Goal: Task Accomplishment & Management: Use online tool/utility

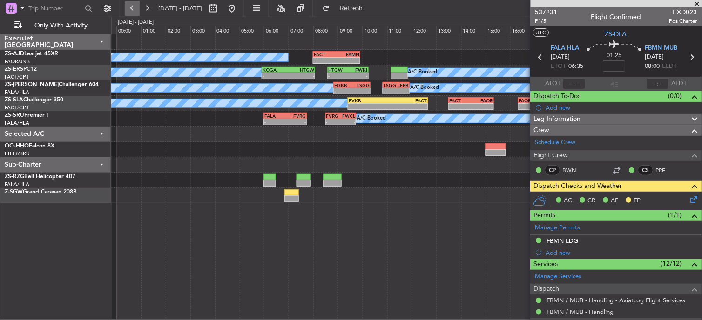
click at [128, 12] on button at bounding box center [132, 8] width 15 height 15
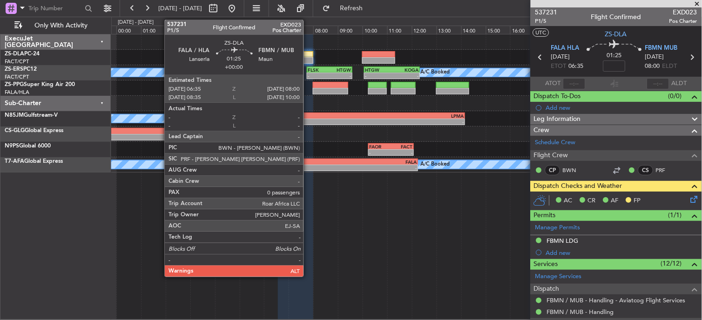
click at [308, 52] on div at bounding box center [295, 54] width 35 height 7
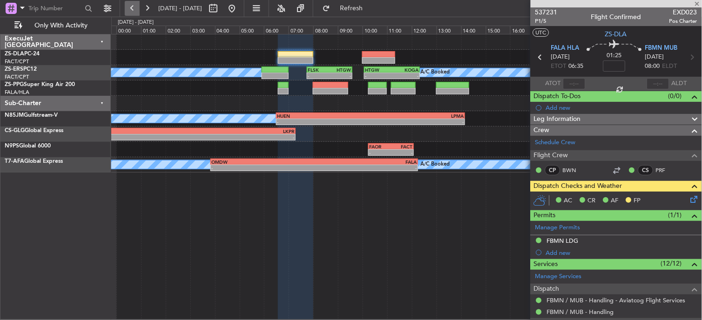
click at [131, 7] on button at bounding box center [132, 8] width 15 height 15
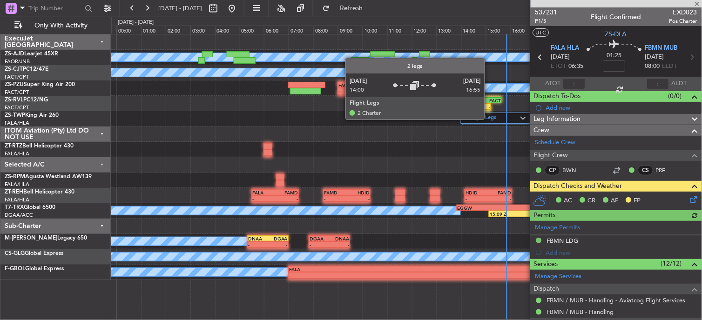
click at [490, 120] on label "2 Flight Legs" at bounding box center [493, 119] width 55 height 8
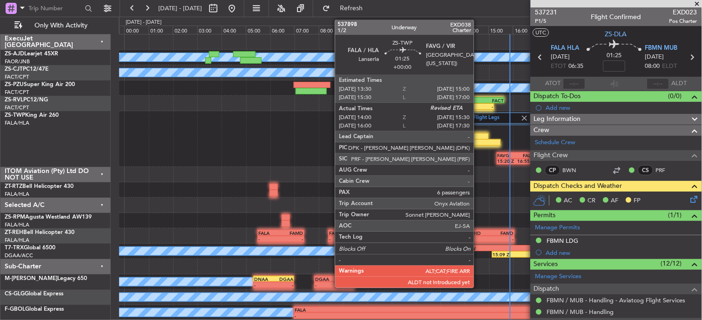
click at [481, 141] on div at bounding box center [482, 142] width 37 height 7
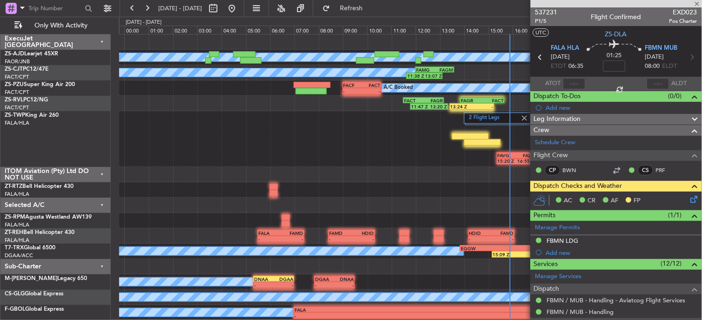
type input "14:00"
type input "6"
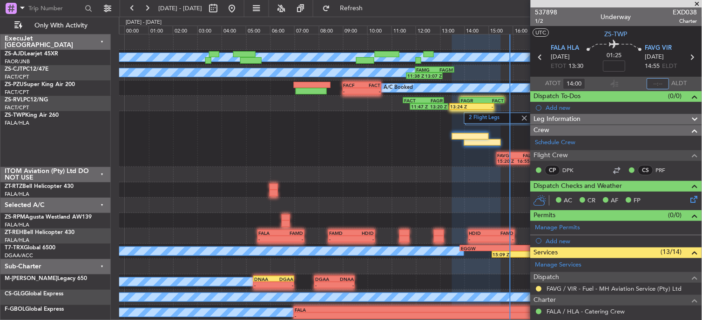
click at [654, 82] on input "text" at bounding box center [658, 83] width 22 height 11
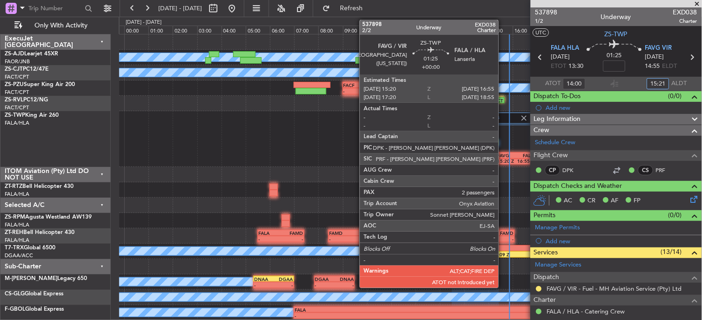
click at [504, 156] on div "FAVG" at bounding box center [506, 156] width 19 height 6
type input "15:21"
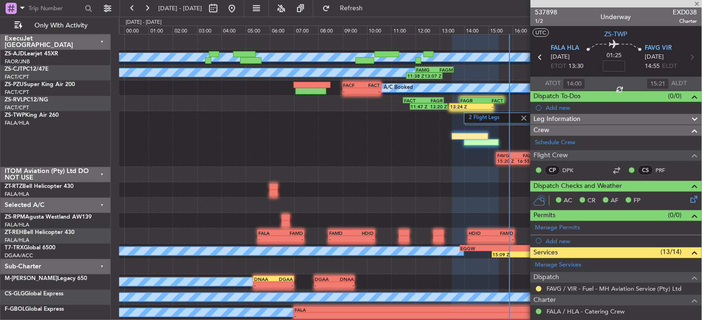
type input "2"
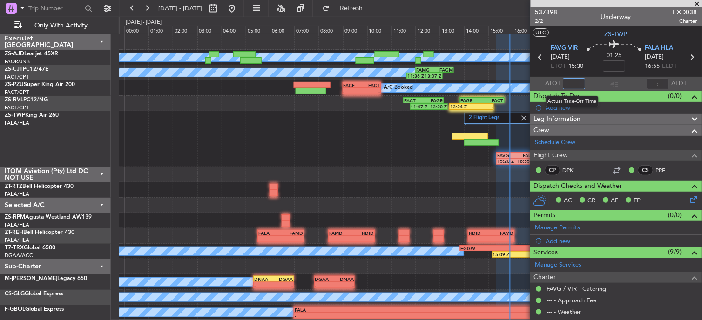
click at [571, 88] on input "text" at bounding box center [575, 83] width 22 height 11
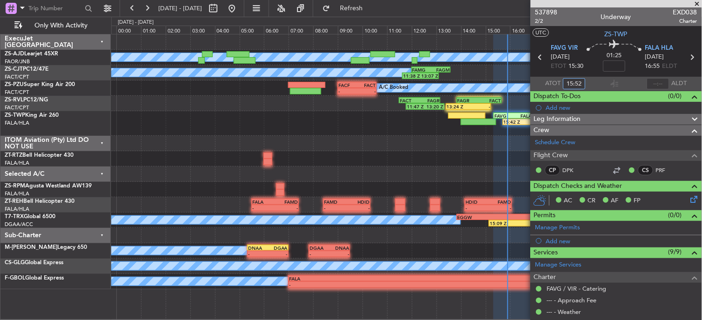
type input "15:52"
click at [150, 1] on button at bounding box center [147, 8] width 15 height 15
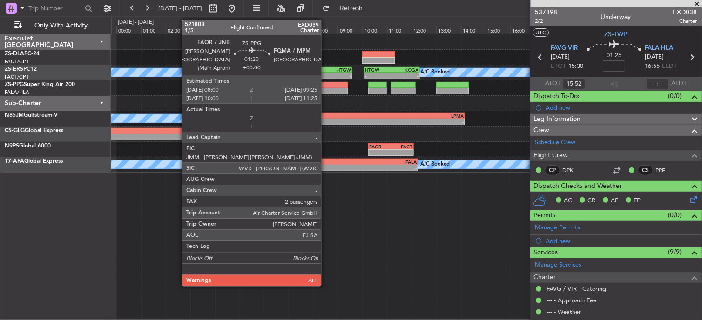
click at [329, 89] on div at bounding box center [406, 88] width 591 height 15
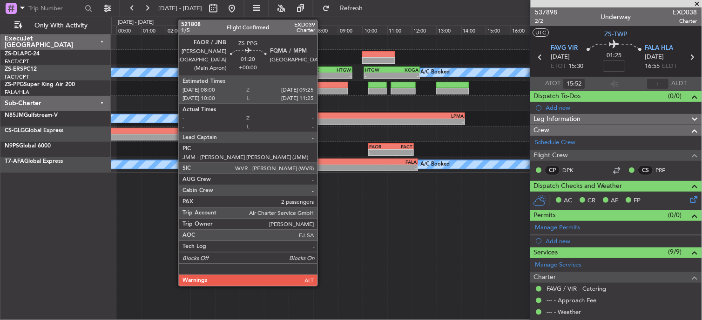
click at [323, 89] on div at bounding box center [330, 91] width 35 height 7
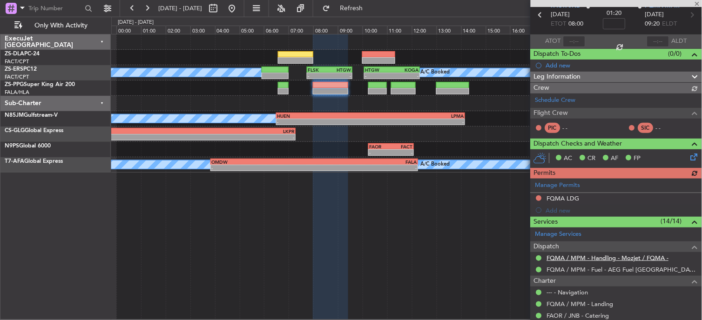
scroll to position [103, 0]
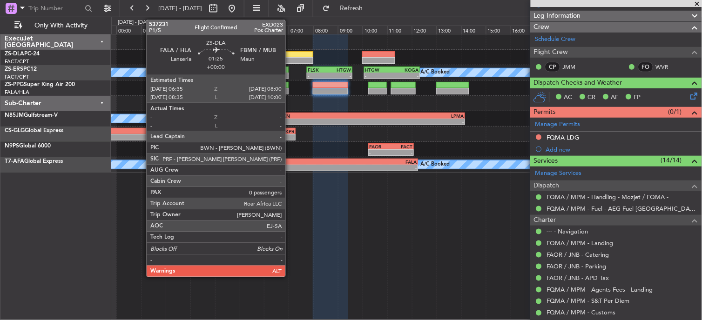
click at [290, 61] on div at bounding box center [295, 60] width 35 height 7
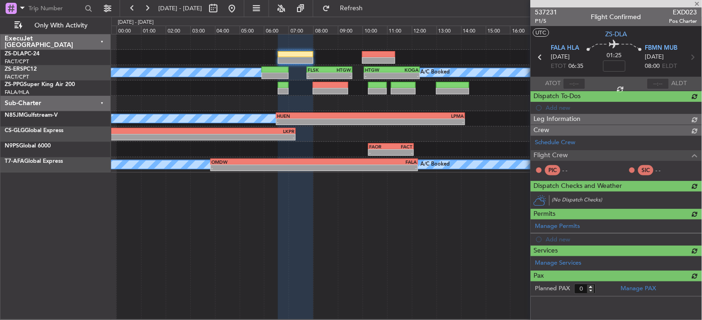
scroll to position [0, 0]
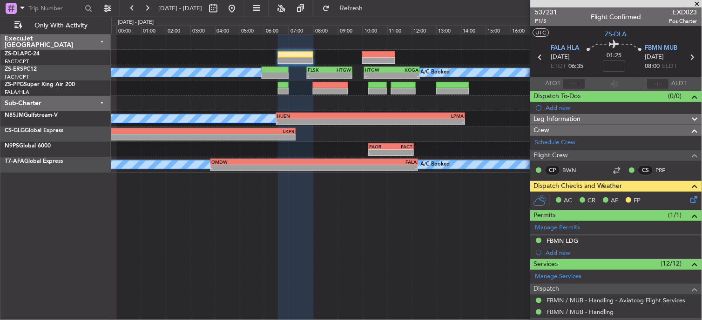
click at [689, 202] on icon at bounding box center [692, 197] width 7 height 7
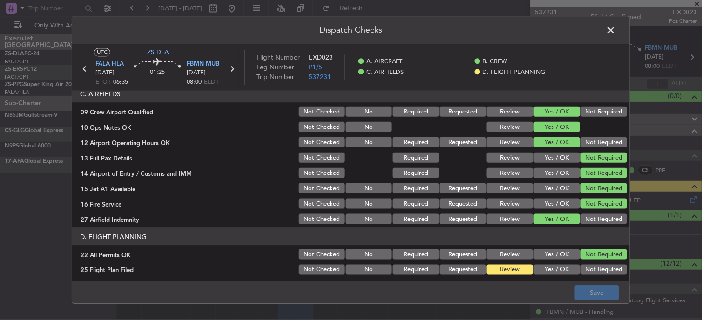
scroll to position [233, 0]
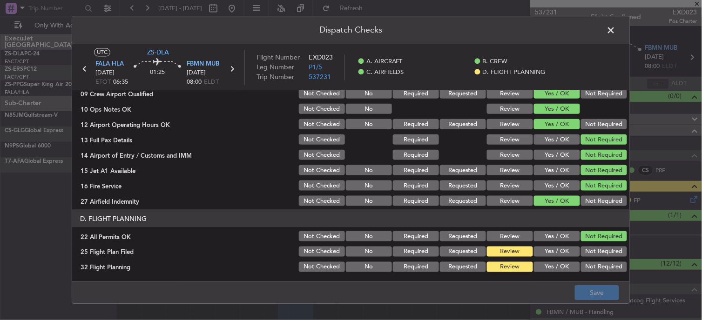
click at [539, 254] on button "Yes / OK" at bounding box center [557, 252] width 46 height 10
click at [548, 263] on button "Yes / OK" at bounding box center [557, 267] width 46 height 10
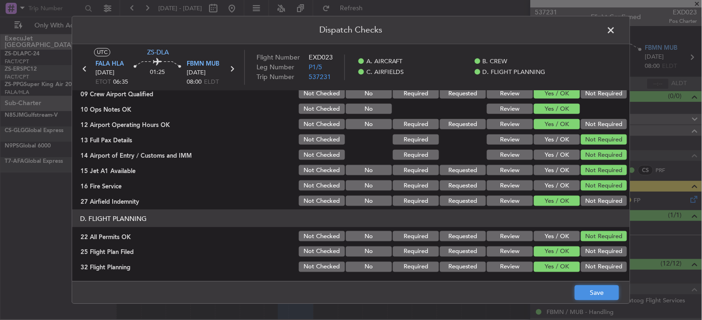
click at [595, 292] on button "Save" at bounding box center [597, 293] width 44 height 15
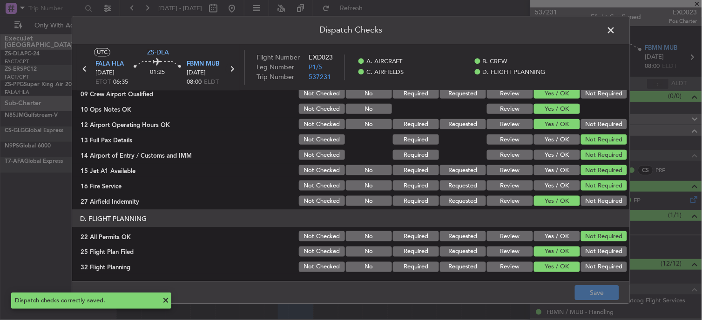
click at [231, 70] on icon at bounding box center [232, 69] width 12 height 12
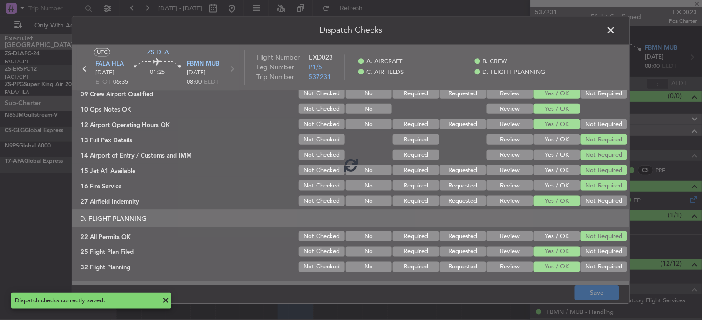
type input "2"
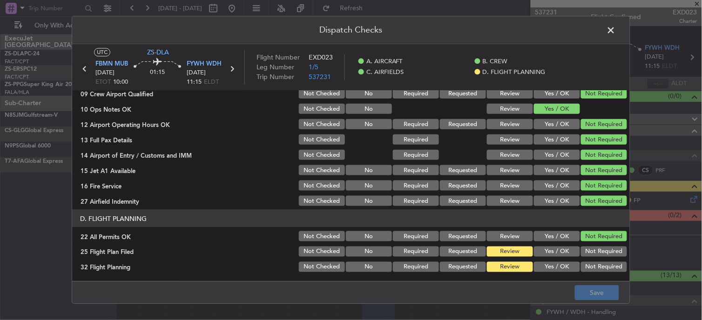
click at [560, 256] on button "Yes / OK" at bounding box center [557, 252] width 46 height 10
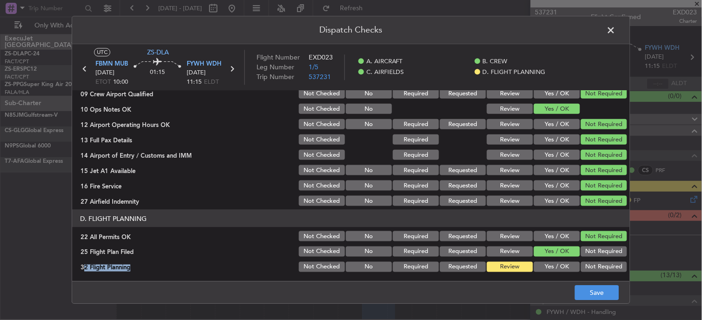
click at [564, 258] on section "D. FLIGHT PLANNING 22 All Permits OK Not Checked No Required Requested Review Y…" at bounding box center [351, 242] width 558 height 64
click at [549, 269] on button "Yes / OK" at bounding box center [557, 267] width 46 height 10
click at [608, 292] on button "Save" at bounding box center [597, 293] width 44 height 15
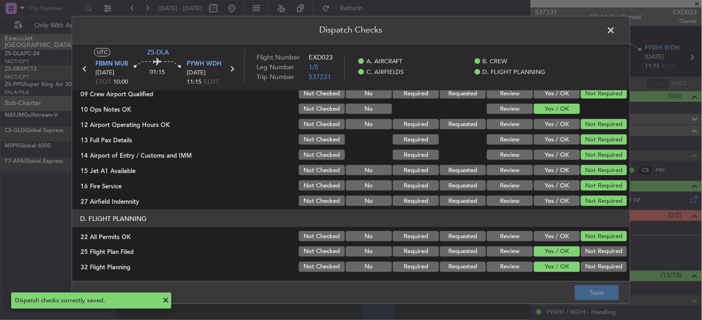
click at [616, 32] on span at bounding box center [616, 32] width 0 height 19
